Goal: Task Accomplishment & Management: Manage account settings

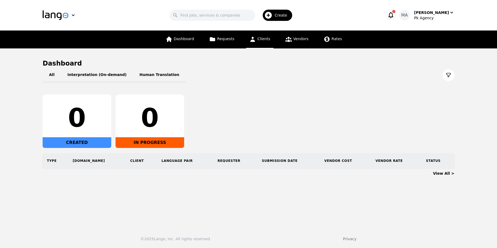
click at [264, 40] on span "Clients" at bounding box center [263, 39] width 13 height 4
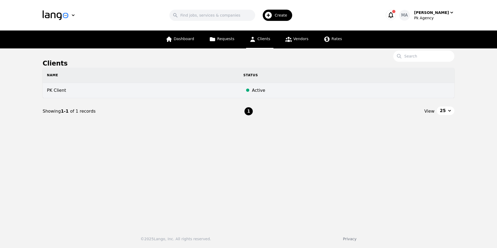
click at [208, 87] on td "PK Client" at bounding box center [141, 90] width 196 height 15
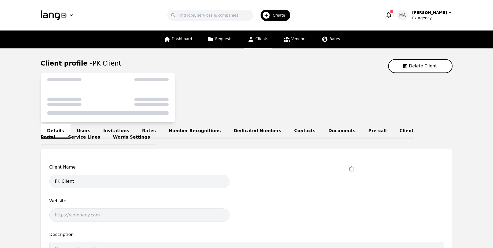
select select "active"
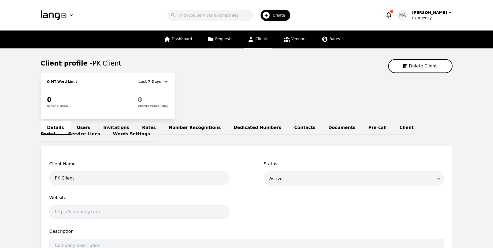
click at [136, 128] on link "Rates" at bounding box center [149, 128] width 27 height 15
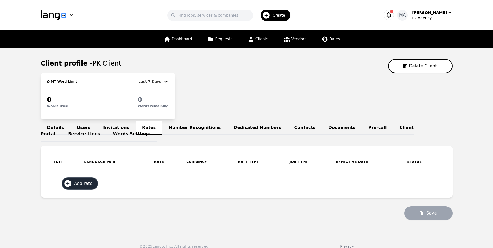
click at [79, 183] on span "Add rate" at bounding box center [85, 184] width 22 height 6
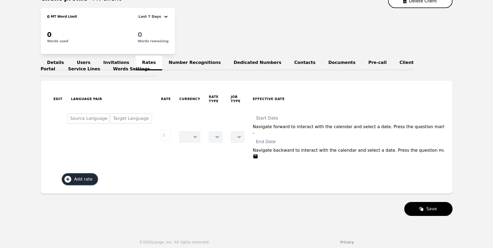
scroll to position [65, 0]
click at [272, 125] on p "Navigate forward to interact with the calendar and select a date. Press the que…" at bounding box center [410, 127] width 314 height 6
click at [268, 121] on input "Start Date" at bounding box center [410, 118] width 314 height 11
click at [265, 118] on input "Start Date" at bounding box center [410, 118] width 314 height 11
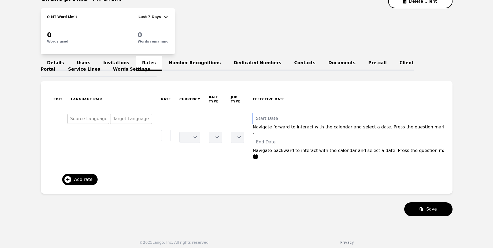
click at [265, 118] on input "Start Date" at bounding box center [410, 118] width 314 height 11
click at [253, 157] on icon "Interact with the calendar and add the check-in date for your trip." at bounding box center [255, 157] width 4 height 4
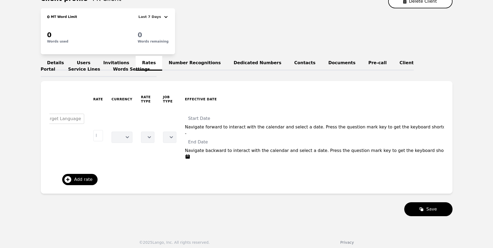
scroll to position [0, 112]
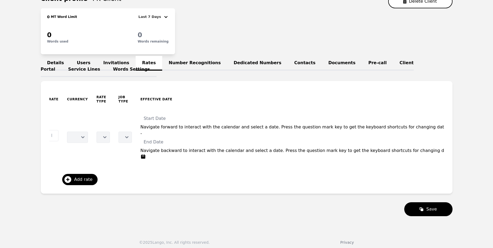
click at [463, 140] on select "Inactive Active" at bounding box center [469, 137] width 13 height 11
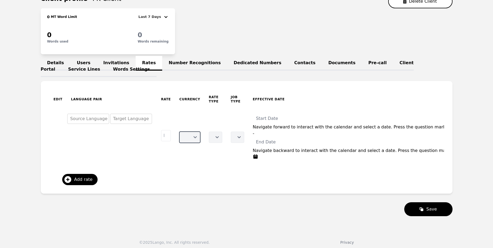
drag, startPoint x: 184, startPoint y: 134, endPoint x: 203, endPoint y: 112, distance: 29.2
click at [203, 112] on tr "Source Language Target Language USD Per Hour Per Minute Per English Word Per 1,…" at bounding box center [323, 137] width 548 height 57
drag, startPoint x: 205, startPoint y: 135, endPoint x: 227, endPoint y: 136, distance: 22.0
click at [227, 136] on tr "Source Language Target Language USD Per Hour Per Minute Per English Word Per 1,…" at bounding box center [323, 137] width 548 height 57
drag, startPoint x: 228, startPoint y: 136, endPoint x: 229, endPoint y: 129, distance: 7.5
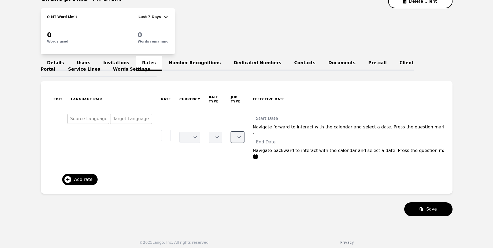
click at [229, 129] on td "Translation Only Translation and Editing Certified Translation Proofreading Pos…" at bounding box center [237, 137] width 22 height 57
click at [187, 67] on link "Number Recognitions" at bounding box center [194, 63] width 65 height 15
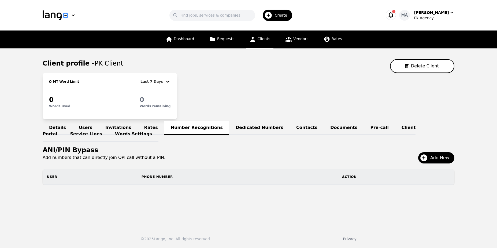
click at [235, 128] on link "Dedicated Numbers" at bounding box center [259, 128] width 61 height 15
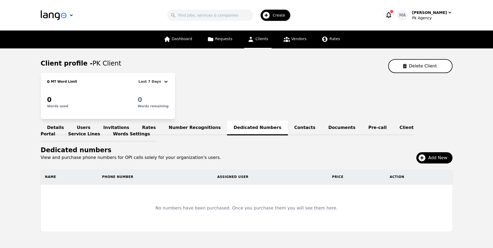
click at [288, 129] on link "Contacts" at bounding box center [305, 128] width 34 height 15
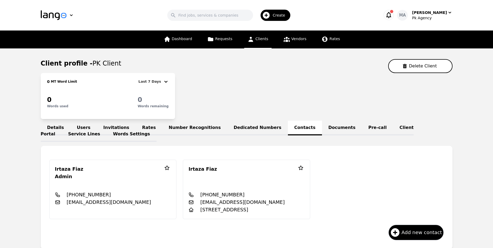
click at [322, 126] on link "Documents" at bounding box center [342, 128] width 40 height 15
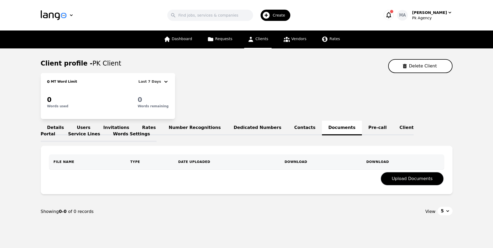
click at [288, 126] on link "Contacts" at bounding box center [305, 128] width 34 height 15
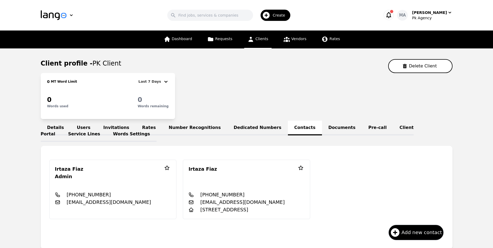
click at [362, 131] on link "Pre-call" at bounding box center [377, 128] width 31 height 15
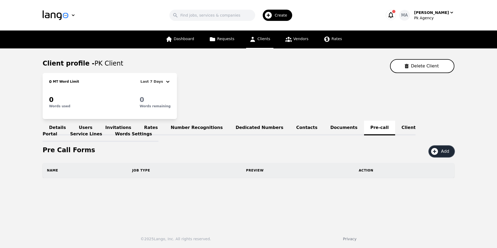
click at [436, 153] on icon "button" at bounding box center [434, 151] width 7 height 7
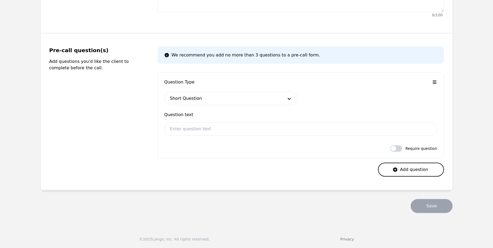
scroll to position [179, 0]
click at [398, 145] on div "Question Type Short Question Question text Require question" at bounding box center [301, 115] width 286 height 86
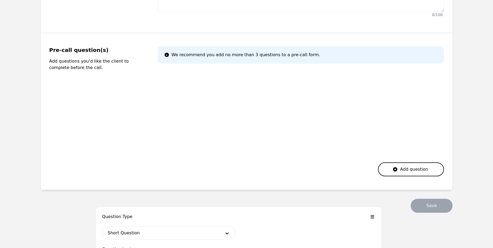
drag, startPoint x: 434, startPoint y: 92, endPoint x: 371, endPoint y: 216, distance: 139.1
click at [371, 216] on main "Back Add pre-call form Name Name Job Type Select job type Description (optional…" at bounding box center [246, 47] width 493 height 354
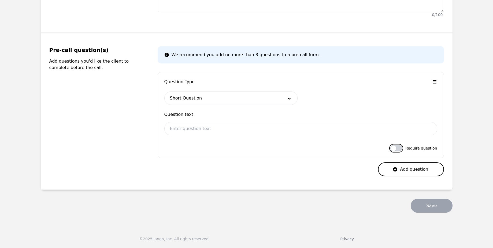
click at [399, 149] on button "button" at bounding box center [396, 148] width 12 height 6
checkbox input "false"
click at [396, 171] on icon "button" at bounding box center [394, 169] width 5 height 5
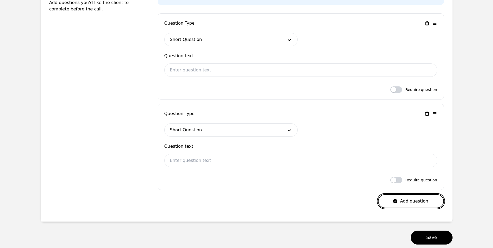
scroll to position [230, 0]
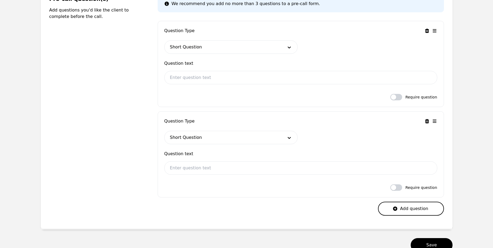
click at [278, 141] on div at bounding box center [223, 137] width 117 height 13
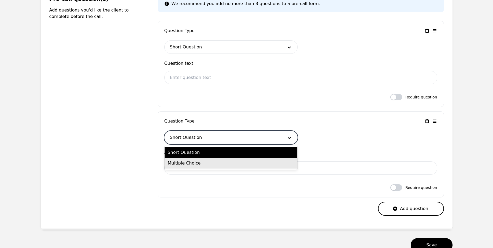
click at [278, 166] on div "Multiple Choice" at bounding box center [231, 163] width 133 height 11
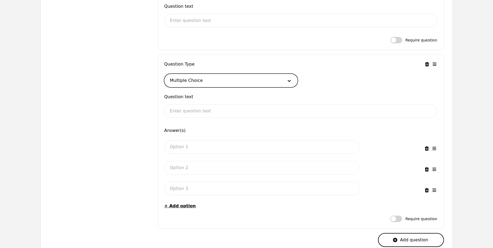
scroll to position [287, 0]
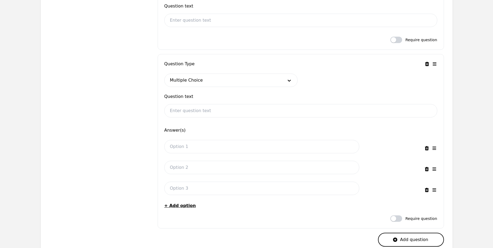
click at [427, 64] on icon "button" at bounding box center [426, 63] width 5 height 5
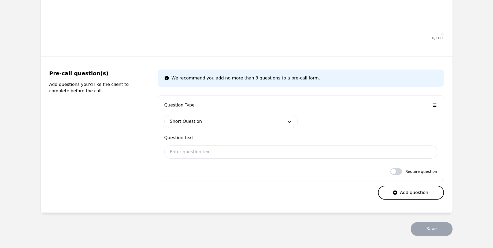
scroll to position [0, 0]
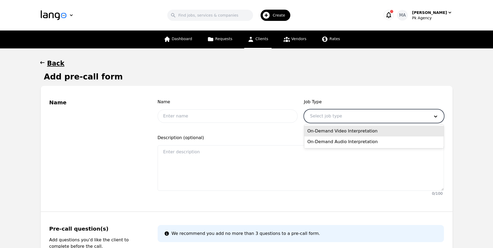
click at [324, 117] on div at bounding box center [365, 116] width 123 height 13
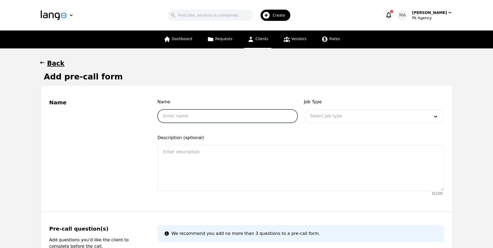
click at [266, 117] on input "text" at bounding box center [228, 116] width 140 height 13
click at [228, 104] on span "Name" at bounding box center [228, 102] width 140 height 6
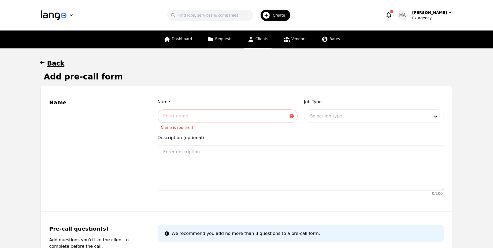
click at [51, 65] on h1 "Back" at bounding box center [55, 63] width 17 height 9
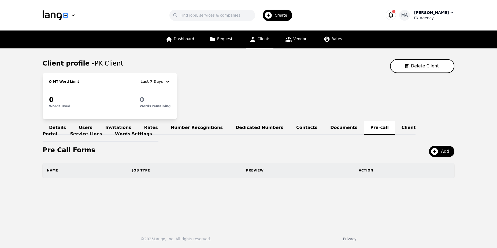
click at [428, 18] on div "Pk Agency" at bounding box center [434, 17] width 40 height 5
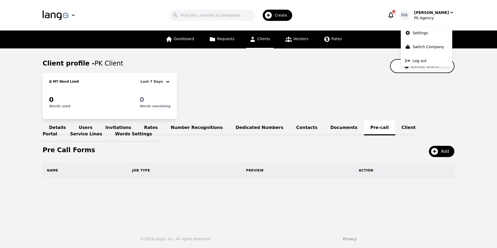
drag, startPoint x: 391, startPoint y: 13, endPoint x: 399, endPoint y: 14, distance: 7.7
click at [399, 14] on div "MA [PERSON_NAME] Ans Pk Agency Settings Switch Company Log out" at bounding box center [417, 15] width 73 height 11
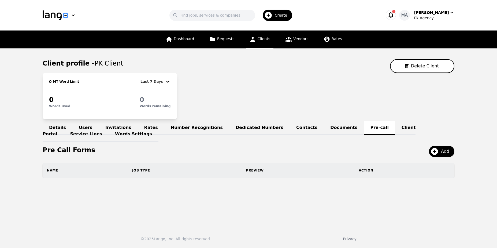
click at [393, 14] on icon "button" at bounding box center [390, 15] width 5 height 6
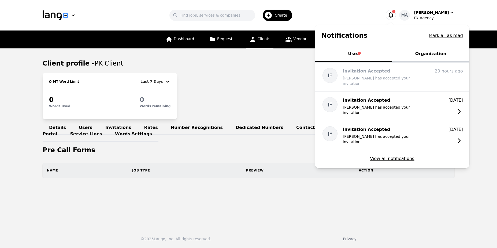
click at [420, 50] on button "Organization" at bounding box center [430, 54] width 77 height 16
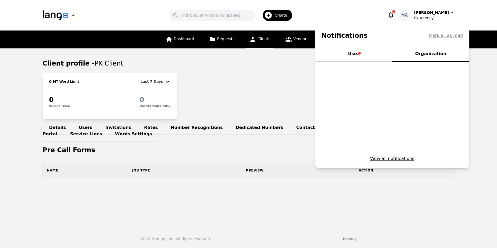
click at [289, 68] on div "Client profile - PK Client Delete Client" at bounding box center [249, 66] width 412 height 14
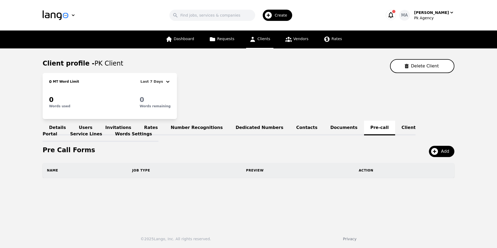
click at [280, 18] on div "Create" at bounding box center [278, 15] width 30 height 11
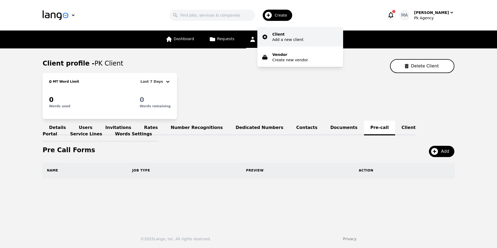
click at [281, 36] on p "Client" at bounding box center [287, 34] width 31 height 5
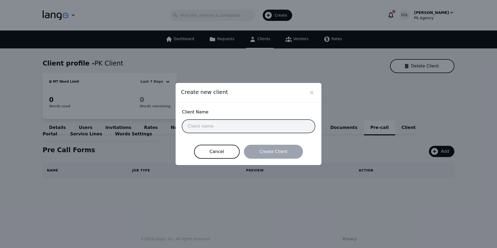
click at [251, 122] on input "text" at bounding box center [248, 126] width 133 height 13
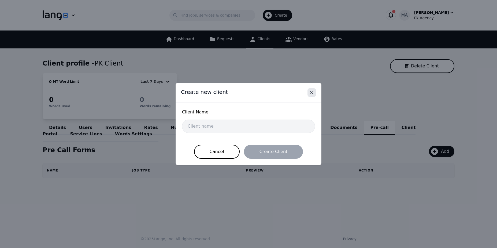
click at [310, 91] on icon "Close" at bounding box center [311, 92] width 3 height 3
